Goal: Check status: Check status

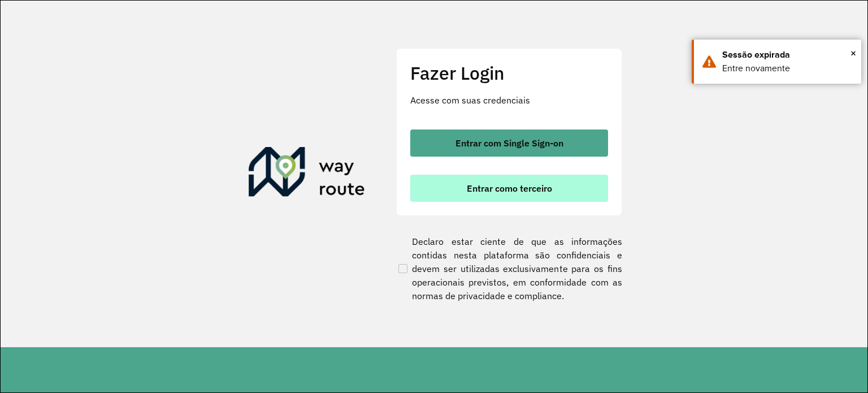
click at [504, 184] on span "Entrar como terceiro" at bounding box center [509, 188] width 85 height 9
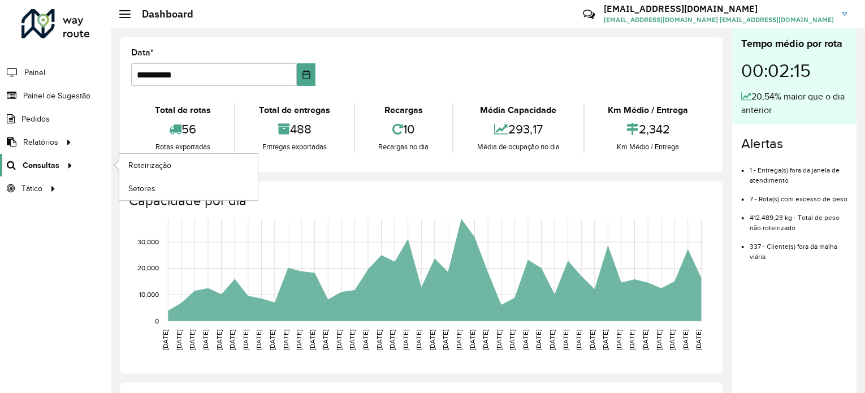
click at [46, 166] on span "Consultas" at bounding box center [41, 165] width 37 height 12
click at [151, 165] on span "Roteirização" at bounding box center [151, 165] width 46 height 12
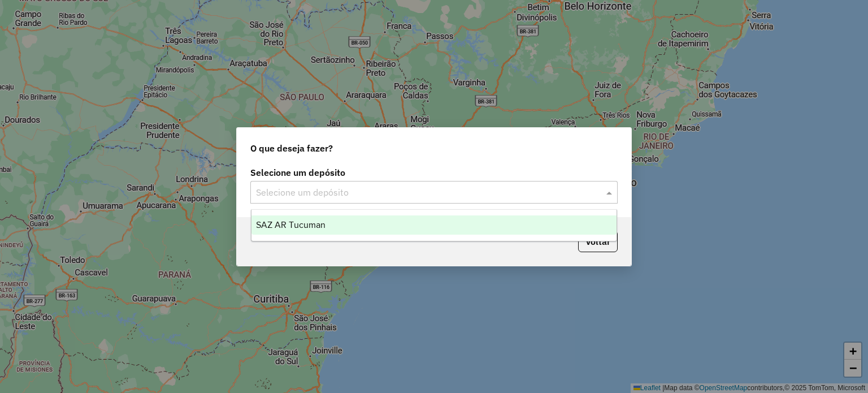
click at [348, 192] on input "text" at bounding box center [423, 193] width 334 height 14
click at [345, 221] on div "SAZ AR Tucuman" at bounding box center [435, 224] width 366 height 19
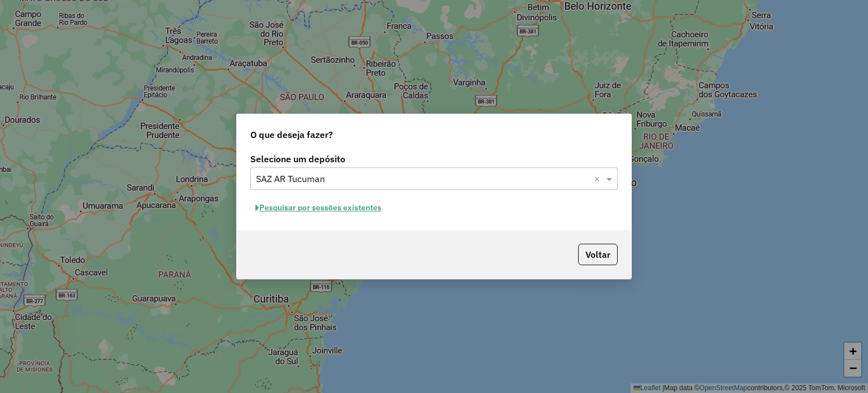
click at [377, 208] on button "Pesquisar por sessões existentes" at bounding box center [318, 208] width 136 height 18
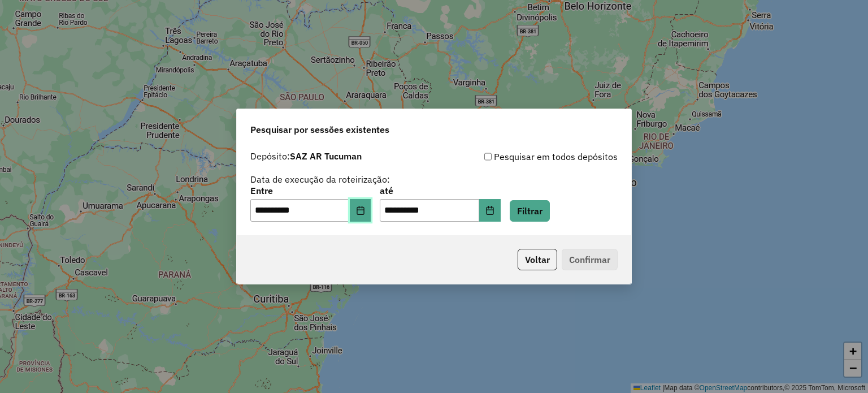
click at [365, 206] on icon "Choose Date" at bounding box center [360, 210] width 9 height 9
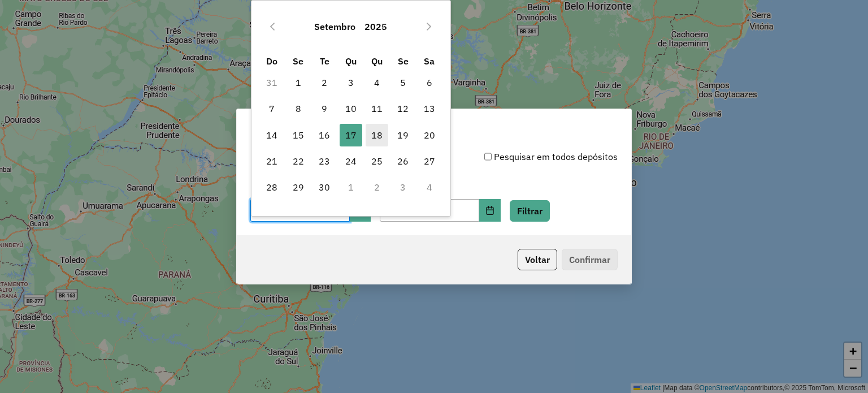
click at [377, 136] on span "18" at bounding box center [377, 135] width 23 height 23
type input "**********"
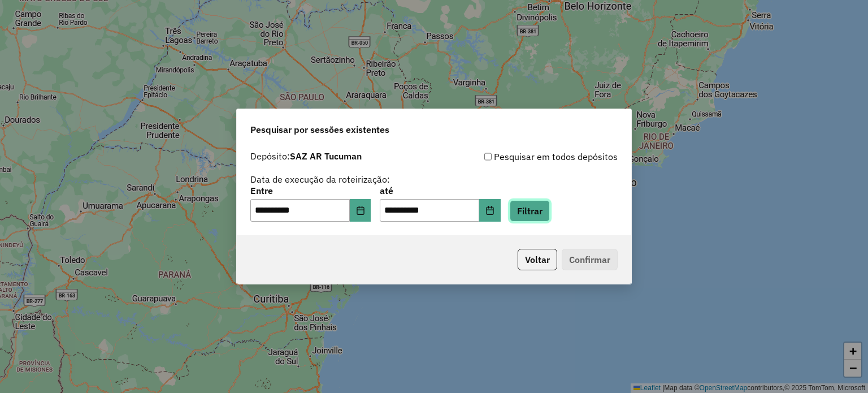
click at [547, 206] on button "Filtrar" at bounding box center [530, 210] width 40 height 21
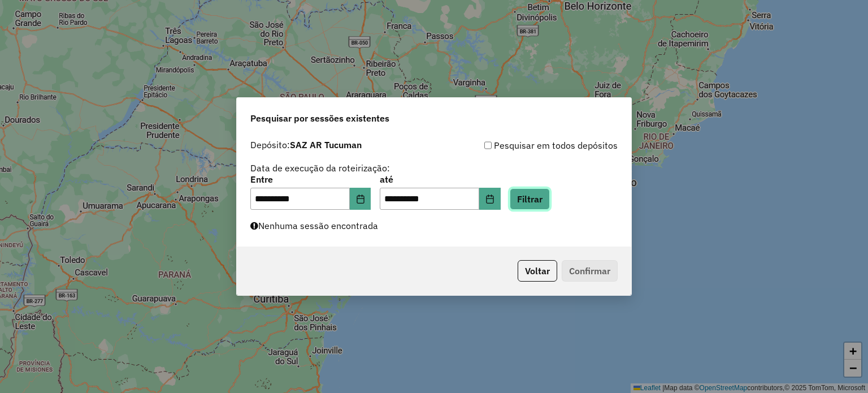
click at [545, 196] on button "Filtrar" at bounding box center [530, 198] width 40 height 21
click at [553, 186] on div "**********" at bounding box center [433, 192] width 367 height 35
click at [550, 194] on button "Filtrar" at bounding box center [530, 198] width 40 height 21
click at [549, 199] on button "Filtrar" at bounding box center [530, 198] width 40 height 21
click at [546, 191] on button "Filtrar" at bounding box center [530, 198] width 40 height 21
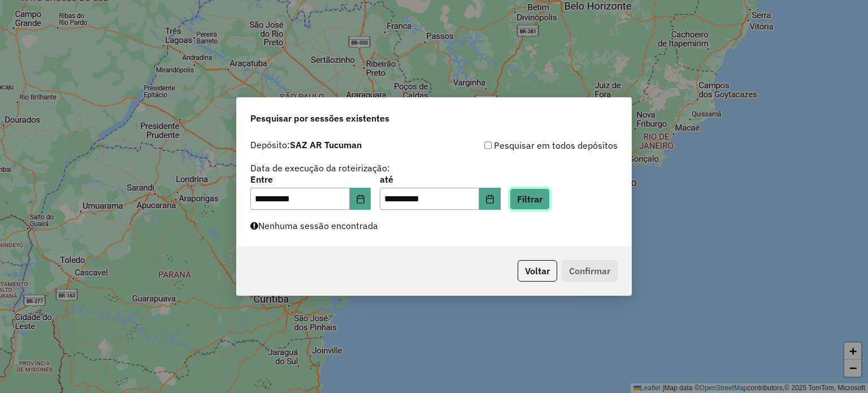
click at [542, 200] on button "Filtrar" at bounding box center [530, 198] width 40 height 21
click at [549, 202] on button "Filtrar" at bounding box center [530, 198] width 40 height 21
click at [549, 201] on button "Filtrar" at bounding box center [530, 198] width 40 height 21
click at [549, 198] on button "Filtrar" at bounding box center [530, 198] width 40 height 21
